Goal: Task Accomplishment & Management: Manage account settings

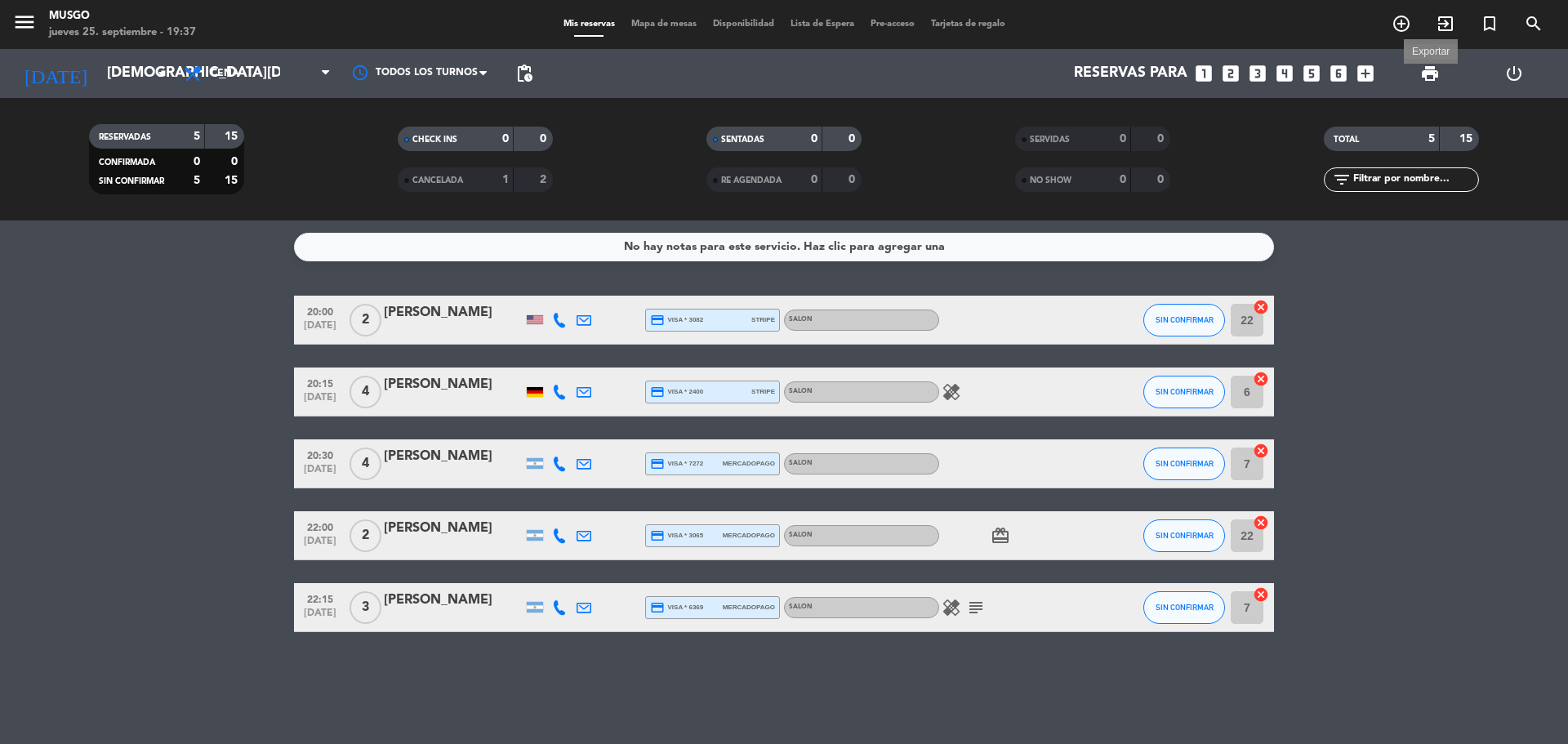
click at [1425, 79] on span "print" at bounding box center [1430, 73] width 19 height 19
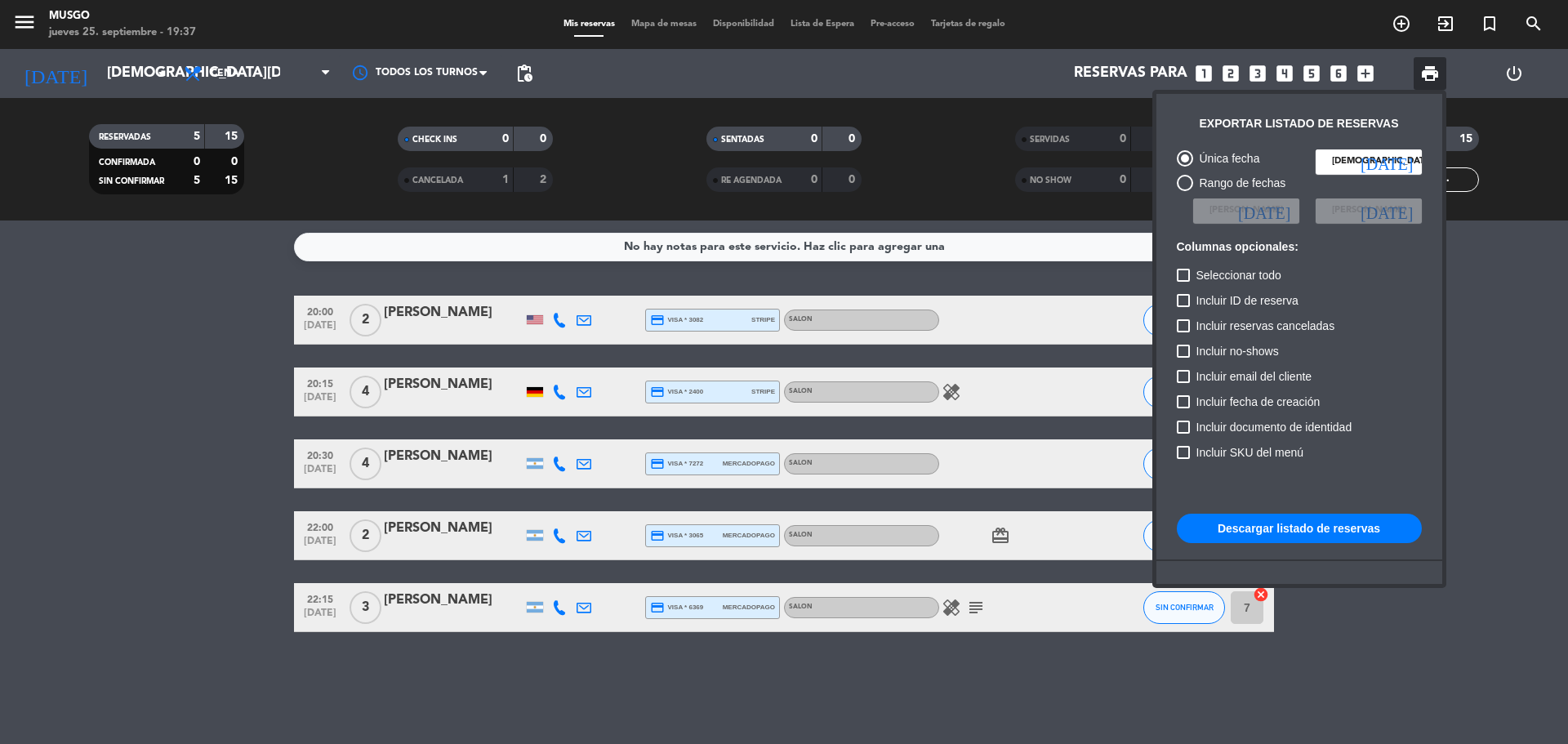
click at [1270, 535] on button "Descargar listado de reservas" at bounding box center [1299, 528] width 245 height 30
click at [203, 442] on div at bounding box center [784, 372] width 1568 height 744
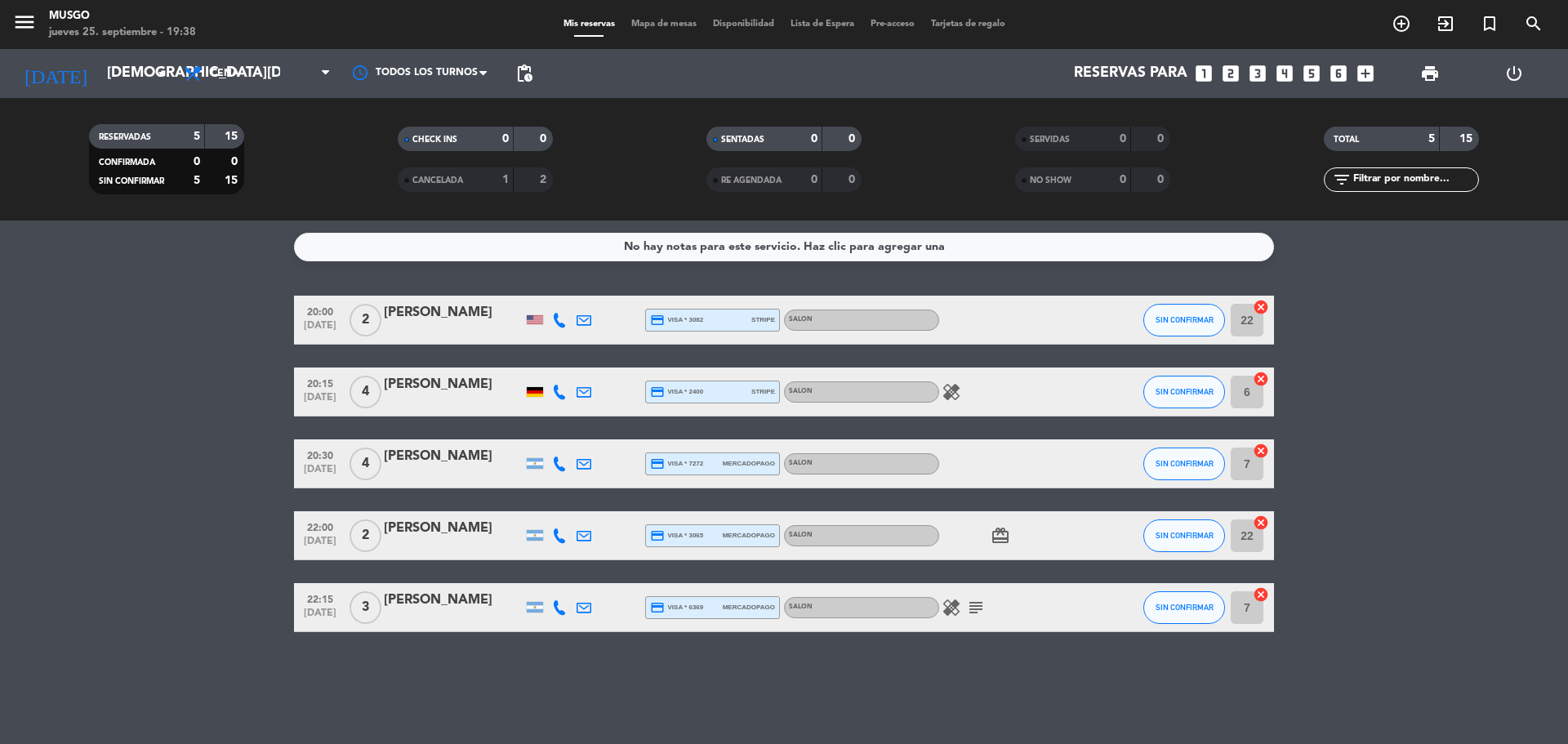
click at [956, 391] on icon "healing" at bounding box center [951, 392] width 19 height 19
click at [1056, 482] on div at bounding box center [1012, 463] width 147 height 48
click at [1007, 537] on icon "card_giftcard" at bounding box center [1000, 535] width 19 height 19
click at [950, 610] on icon "healing" at bounding box center [951, 608] width 19 height 19
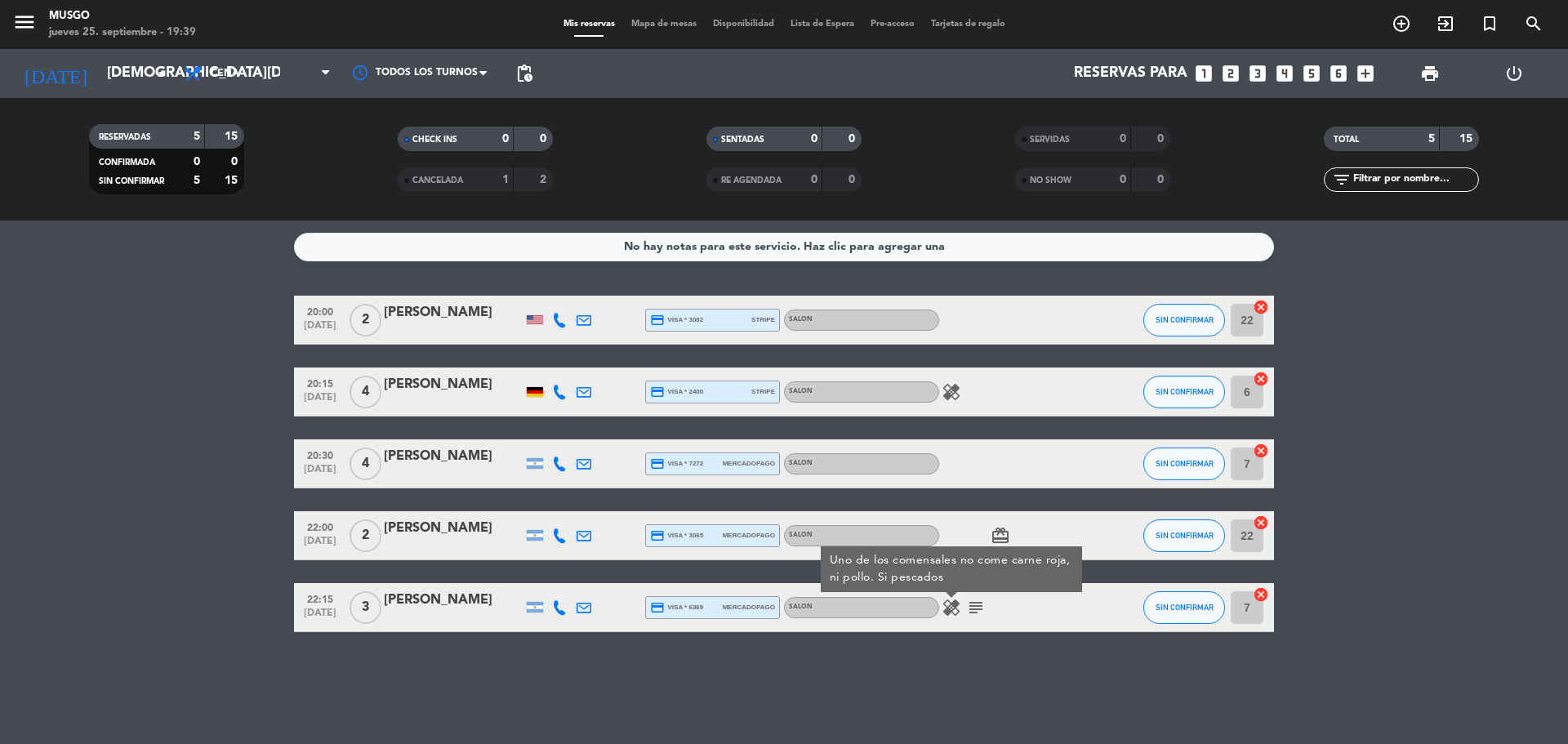
click at [977, 607] on icon "subject" at bounding box center [976, 608] width 19 height 19
click at [958, 610] on icon "healing" at bounding box center [951, 608] width 19 height 19
click at [1565, 409] on bookings-row "20:00 [DATE] 2 [PERSON_NAME] credit_card visa * 3082 stripe SALON SIN CONFIRMAR…" at bounding box center [784, 464] width 1568 height 336
